Goal: Transaction & Acquisition: Obtain resource

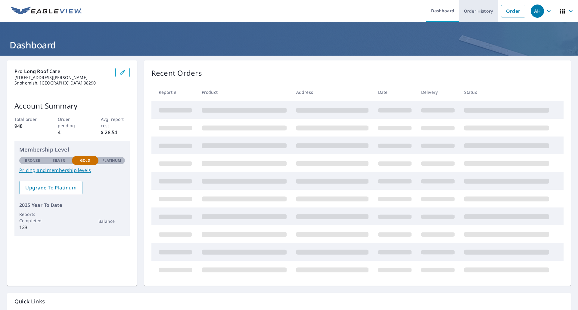
click at [480, 13] on link "Order History" at bounding box center [478, 11] width 39 height 22
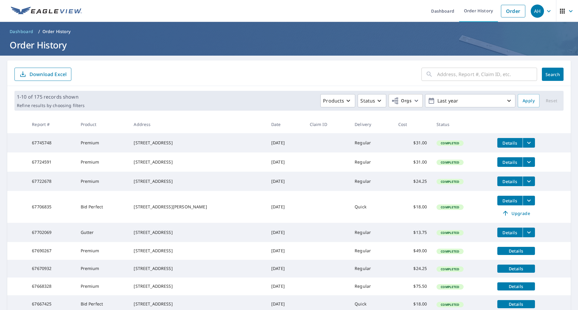
click at [445, 72] on input "text" at bounding box center [487, 74] width 100 height 17
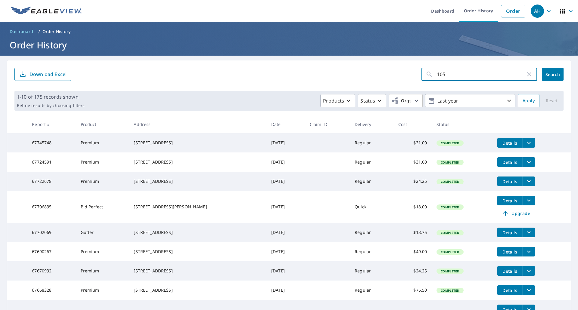
type input "[STREET_ADDRESS]"
click at [547, 74] on span "Search" at bounding box center [553, 75] width 12 height 6
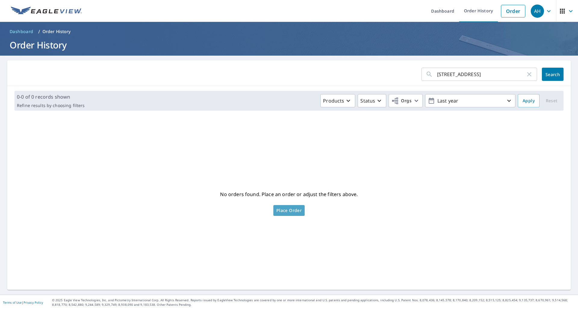
click at [284, 212] on span "Place Order" at bounding box center [288, 210] width 25 height 3
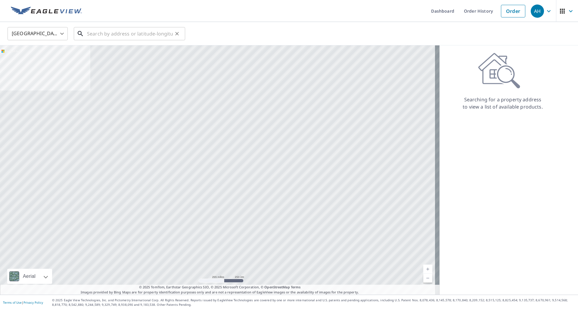
drag, startPoint x: 116, startPoint y: 41, endPoint x: 114, endPoint y: 37, distance: 3.8
click at [116, 39] on input "text" at bounding box center [130, 33] width 86 height 17
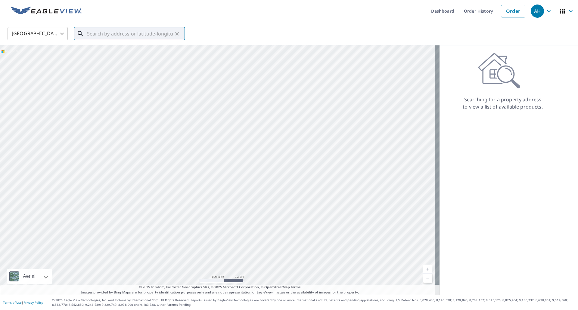
click at [112, 34] on input "text" at bounding box center [130, 33] width 86 height 17
click at [98, 50] on span "[STREET_ADDRESS]" at bounding box center [133, 51] width 95 height 7
type input "[STREET_ADDRESS]"
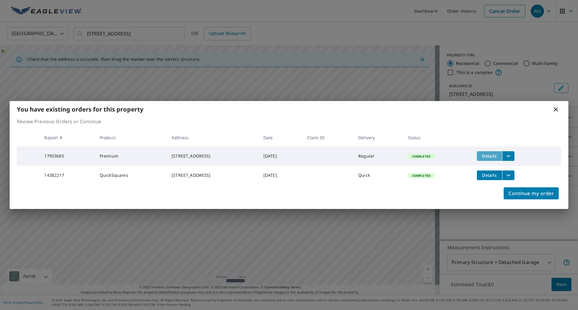
click at [499, 155] on span "Details" at bounding box center [490, 156] width 18 height 6
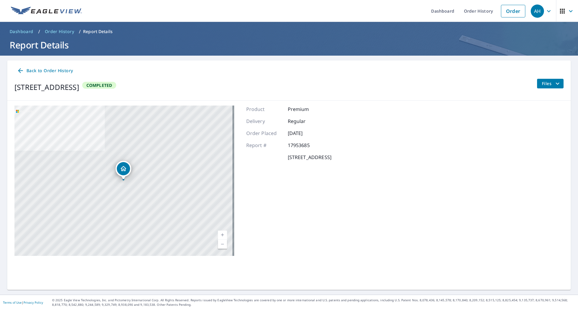
click at [543, 85] on span "Files" at bounding box center [551, 83] width 19 height 7
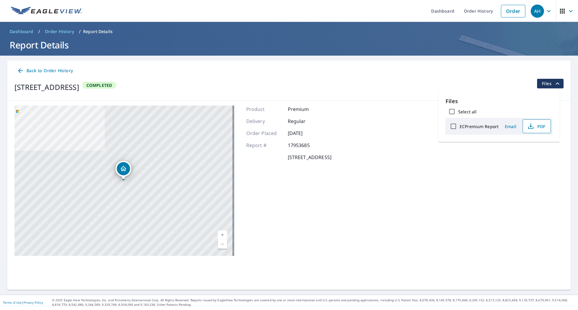
click at [530, 127] on icon "button" at bounding box center [530, 125] width 3 height 4
